Goal: Information Seeking & Learning: Stay updated

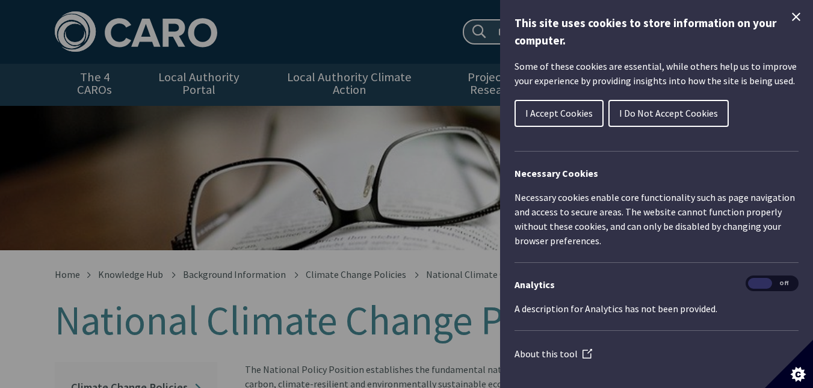
click at [796, 12] on div "This site uses cookies to store information on your computer. Some of these coo…" at bounding box center [656, 194] width 313 height 388
click at [788, 16] on icon "Close Cookie Control" at bounding box center [795, 17] width 14 height 14
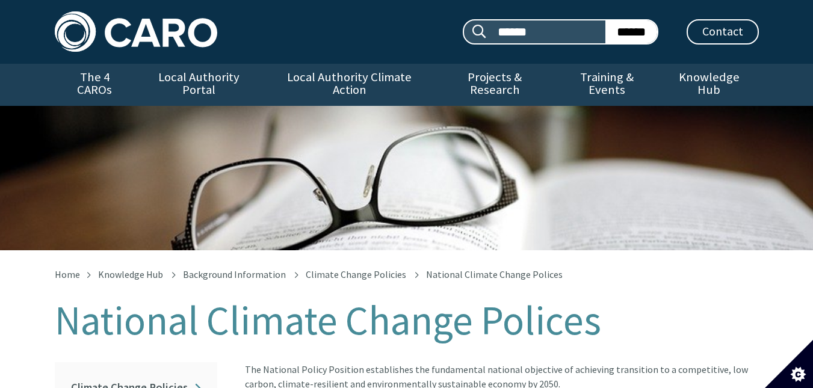
click at [135, 26] on img at bounding box center [136, 31] width 162 height 40
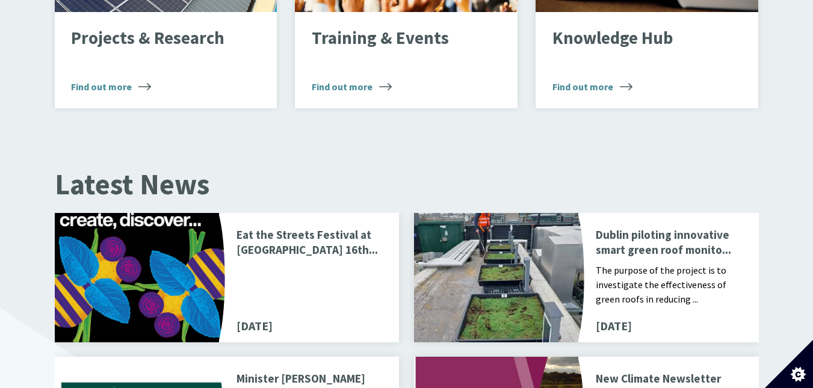
scroll to position [1504, 0]
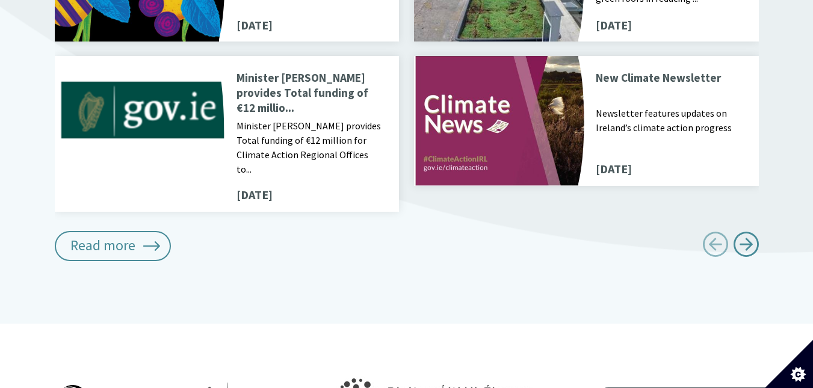
click at [297, 118] on p "Minister [PERSON_NAME] provides Total funding of €12 million for Climate Action…" at bounding box center [310, 147] width 148 height 58
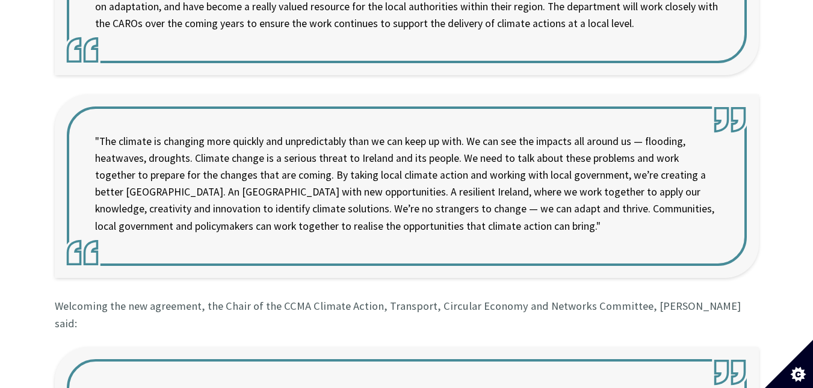
scroll to position [1003, 0]
